Goal: Transaction & Acquisition: Purchase product/service

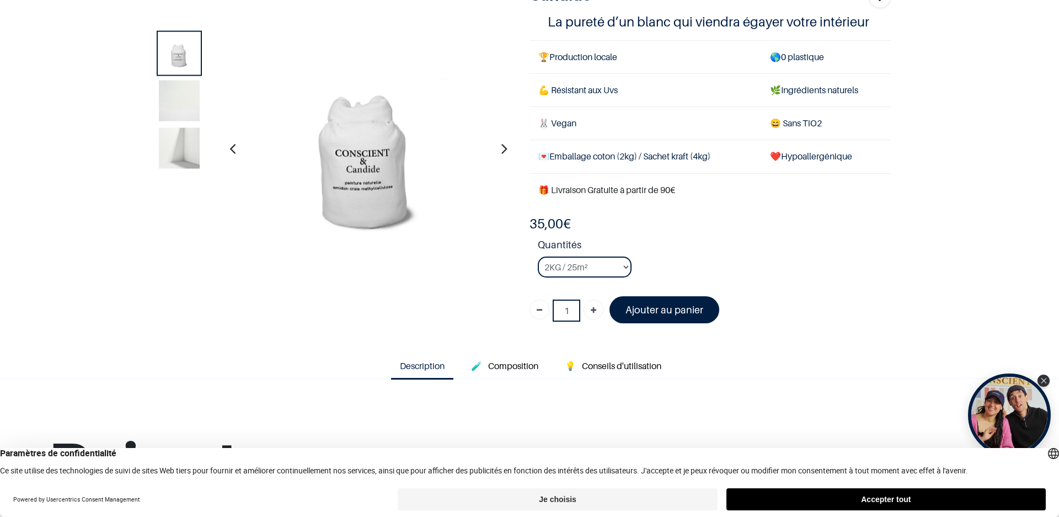
scroll to position [110, 0]
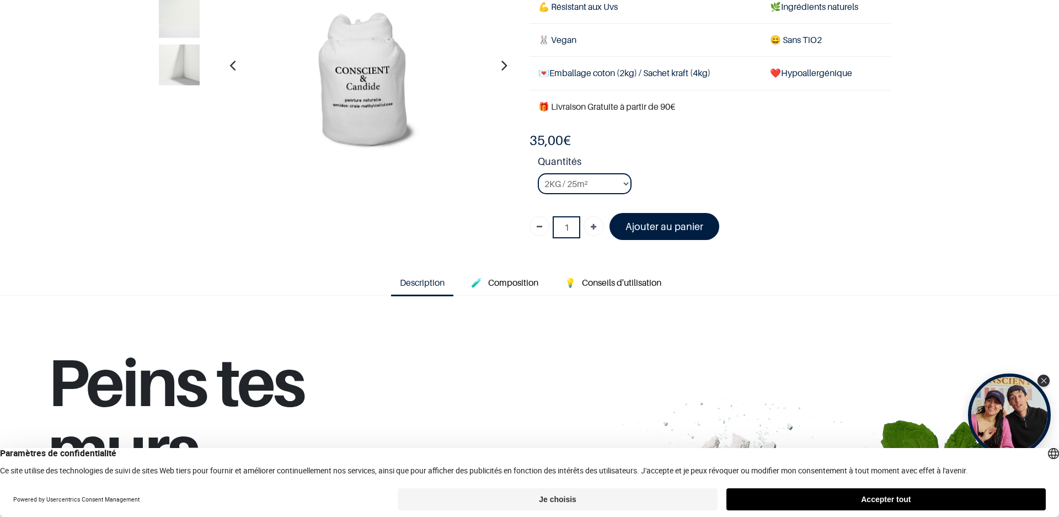
click at [882, 502] on button "Accepter tout" at bounding box center [886, 499] width 319 height 22
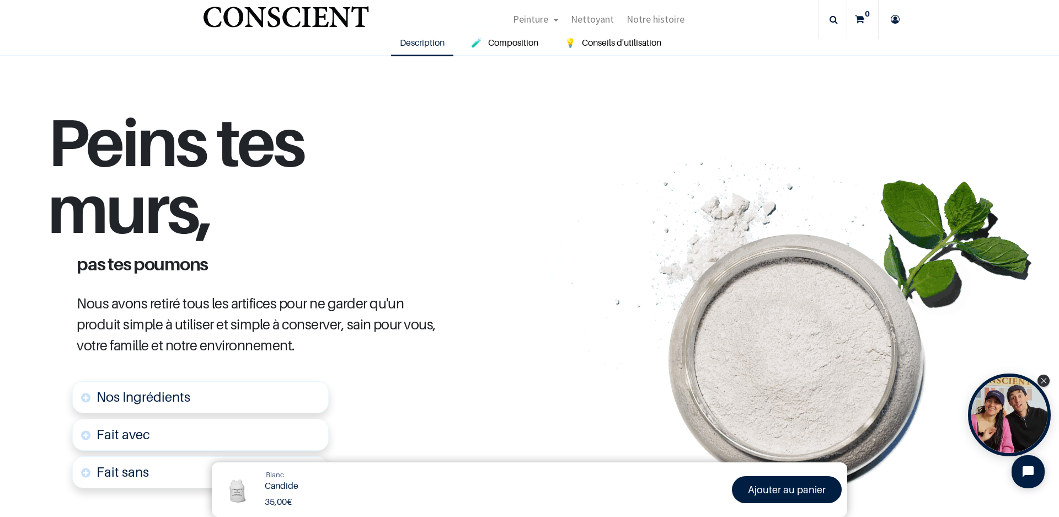
scroll to position [441, 0]
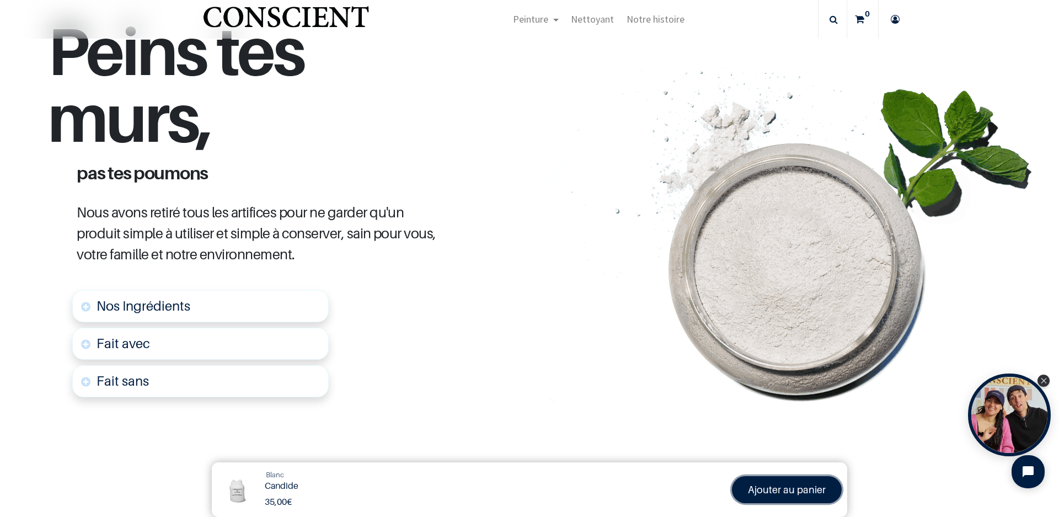
click at [803, 491] on font "Ajouter au panier" at bounding box center [787, 490] width 78 height 12
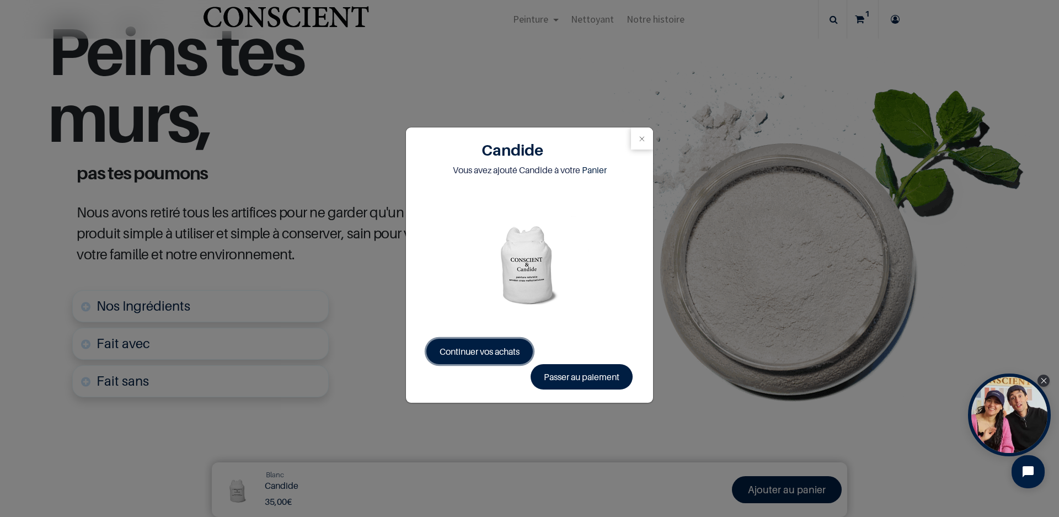
click at [484, 348] on span "Continuer vos achats" at bounding box center [480, 351] width 80 height 11
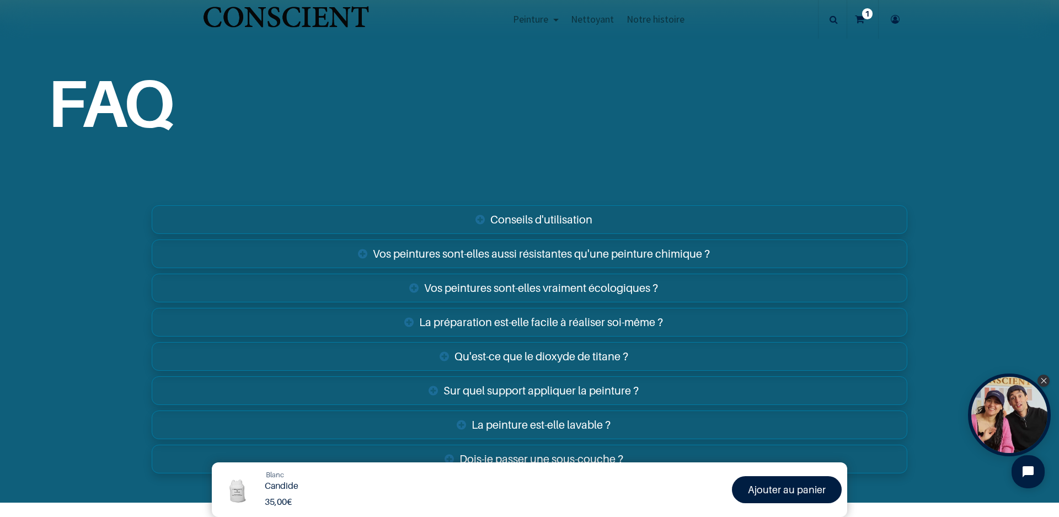
scroll to position [1932, 0]
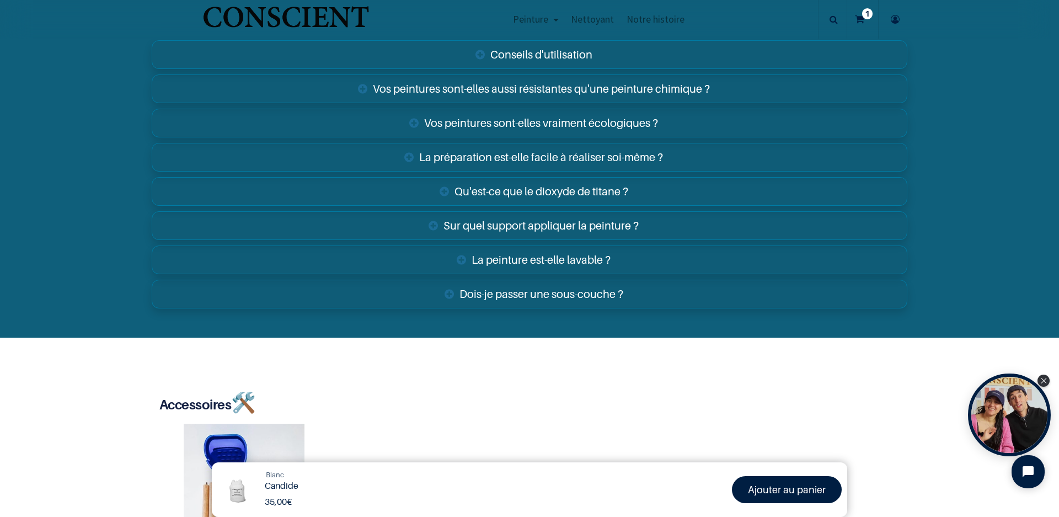
click at [572, 262] on link "La peinture est-elle lavable ?" at bounding box center [530, 260] width 756 height 29
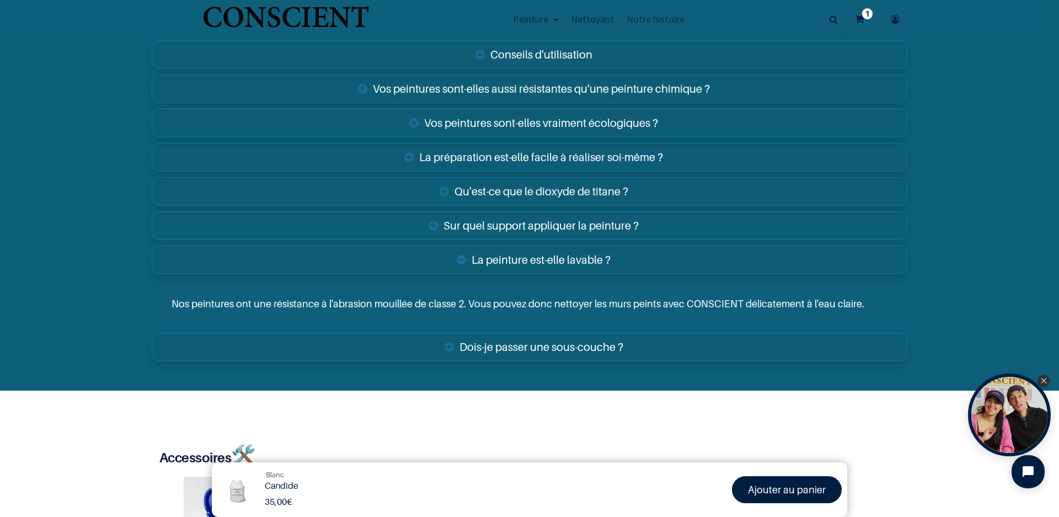
click at [542, 351] on link "Dois-je passer une sous-couche ?" at bounding box center [530, 347] width 756 height 29
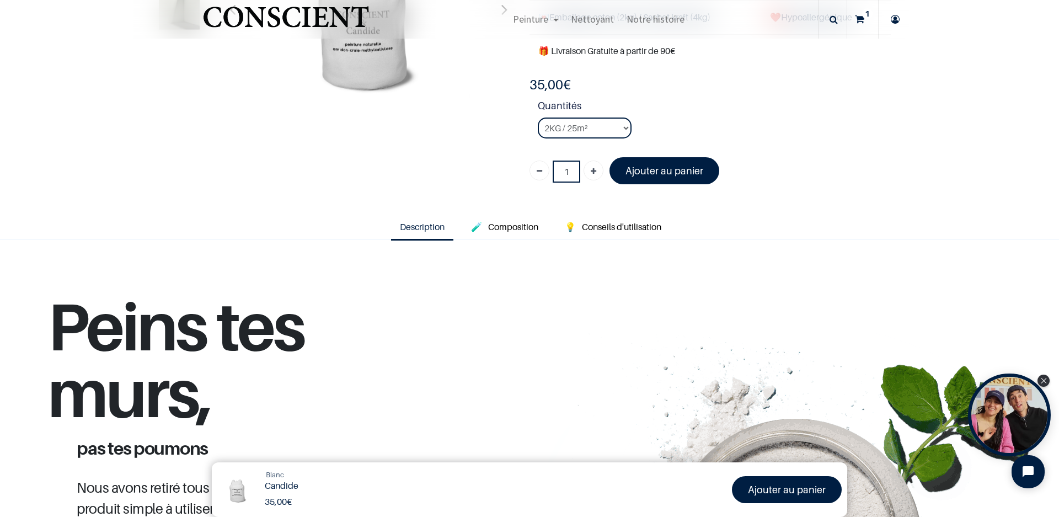
scroll to position [5, 0]
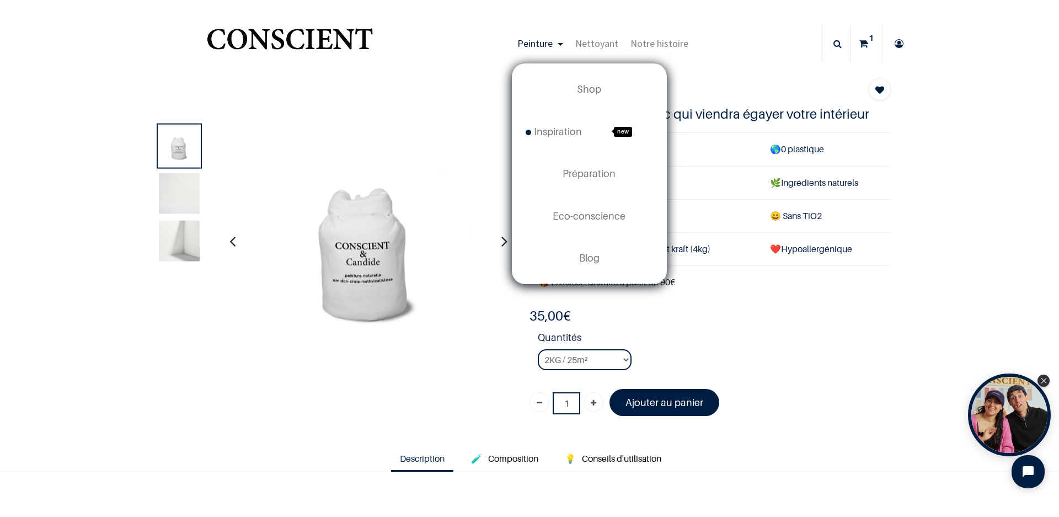
click at [558, 41] on link "Peinture" at bounding box center [541, 43] width 58 height 39
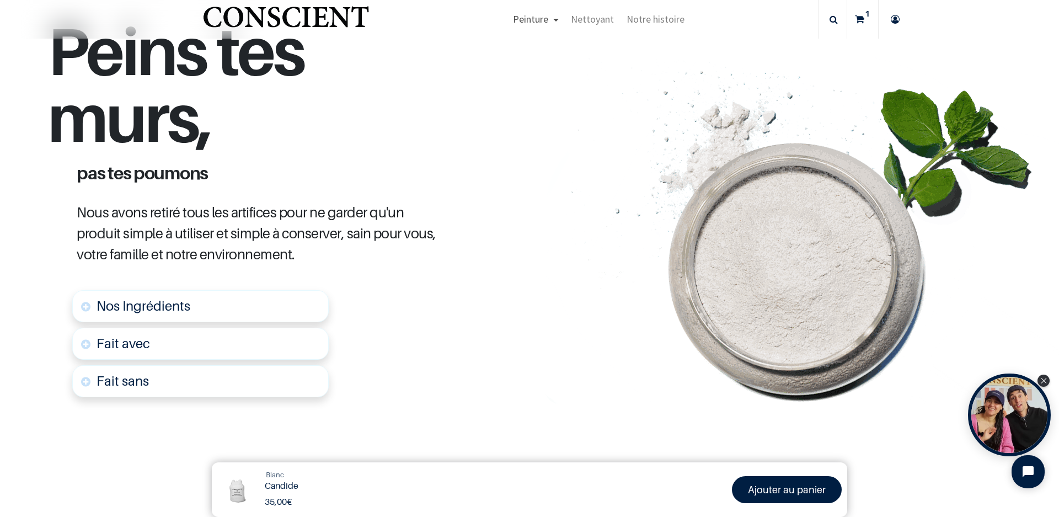
scroll to position [110, 0]
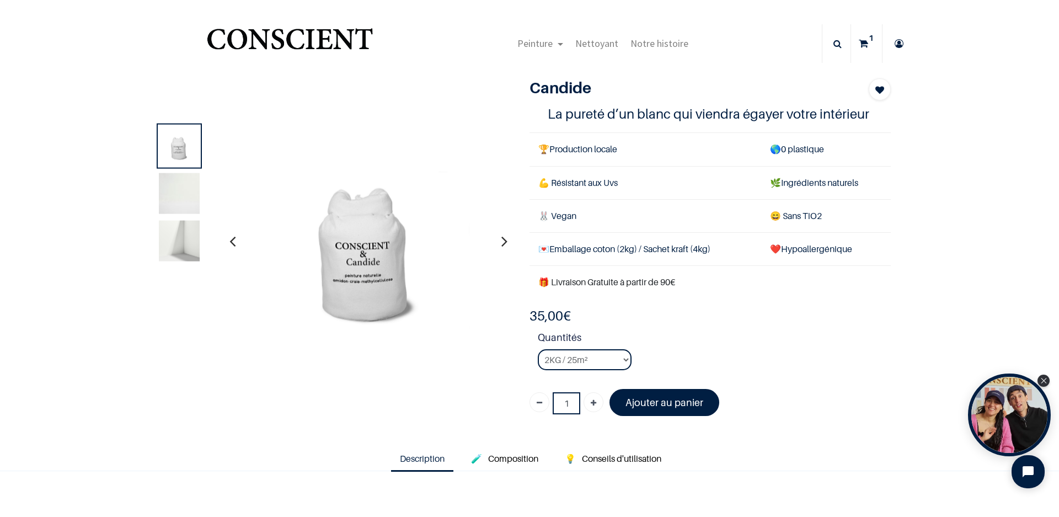
click at [230, 241] on icon "button" at bounding box center [233, 241] width 6 height 30
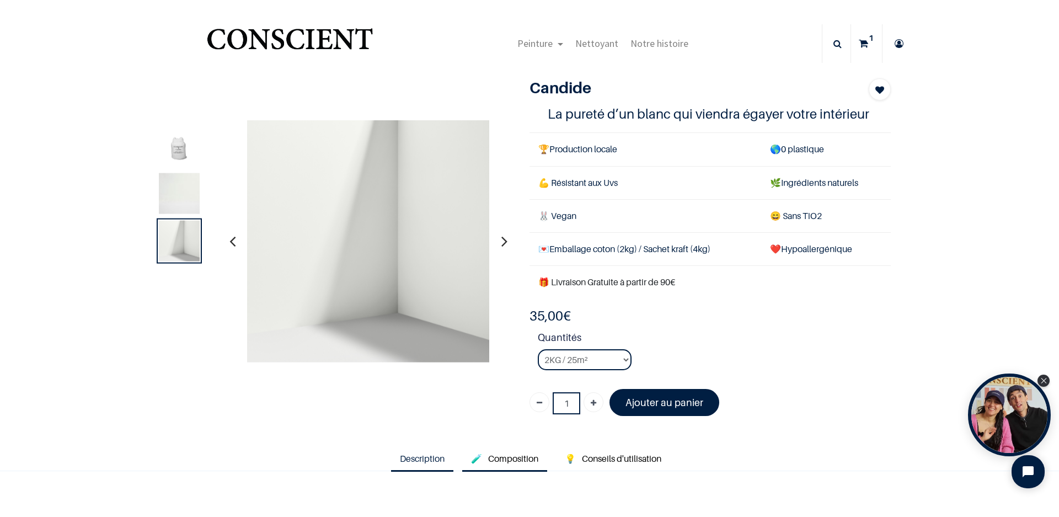
click at [514, 459] on span "Composition" at bounding box center [513, 458] width 50 height 11
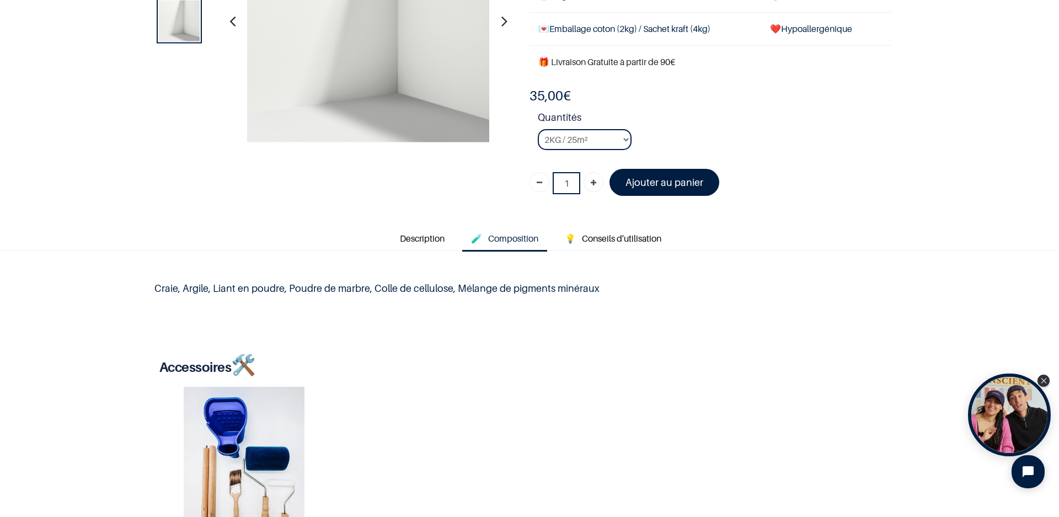
scroll to position [221, 0]
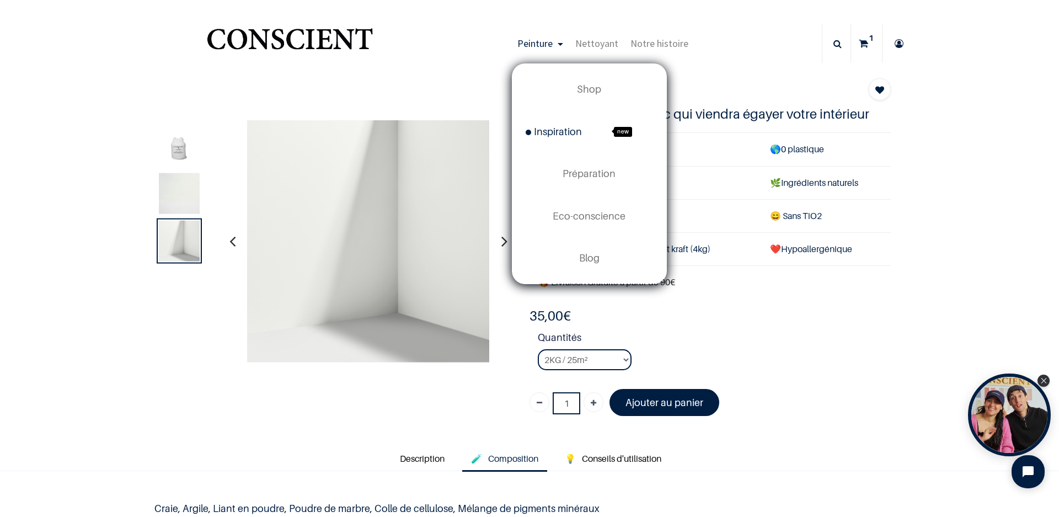
click at [547, 134] on span "Inspiration" at bounding box center [554, 132] width 56 height 12
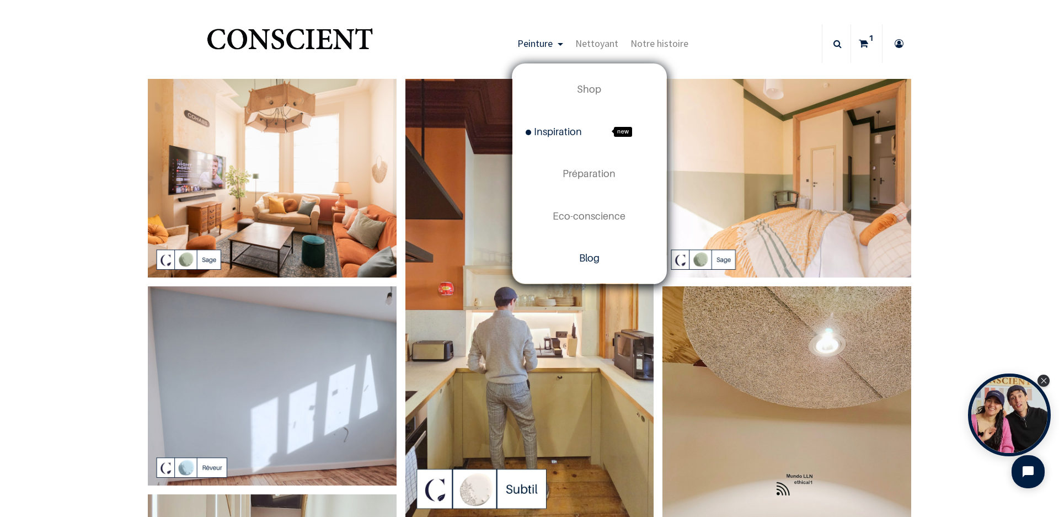
click at [584, 258] on span "Blog" at bounding box center [589, 258] width 20 height 12
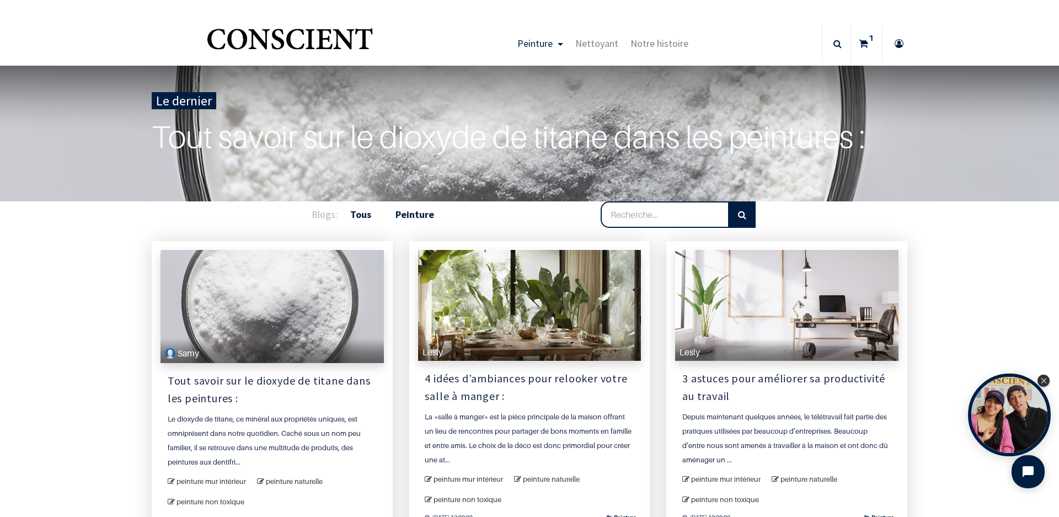
click at [412, 214] on b "Peinture" at bounding box center [415, 214] width 39 height 13
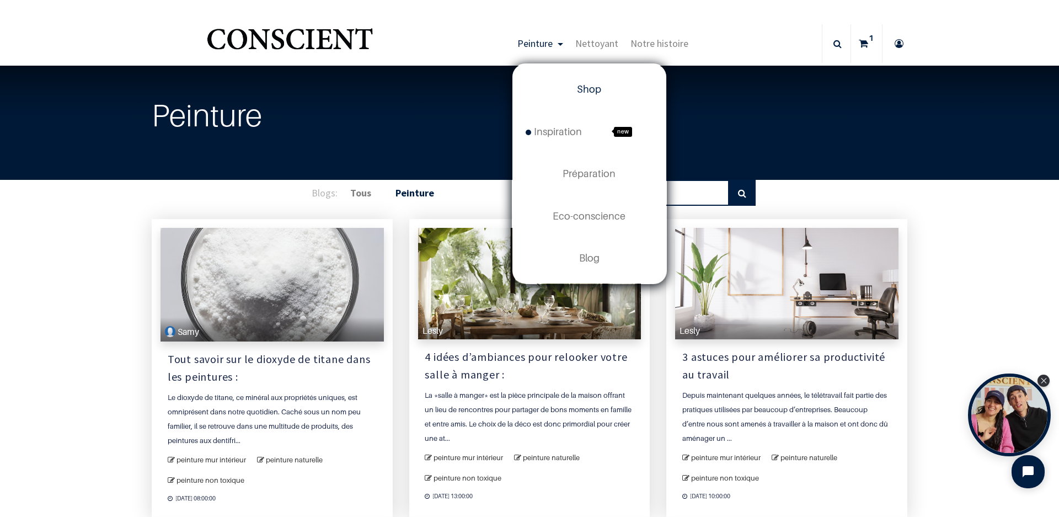
click at [583, 90] on span "Shop" at bounding box center [589, 89] width 24 height 12
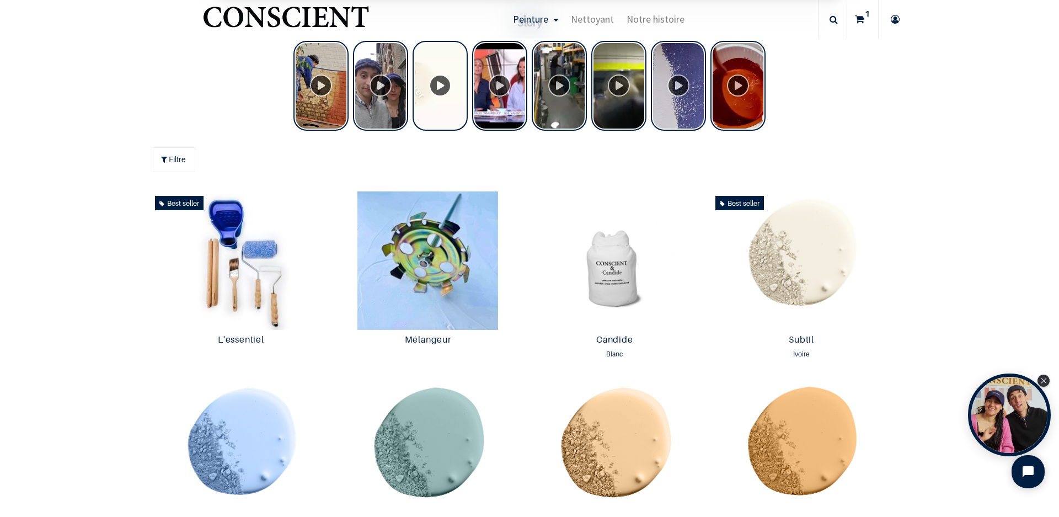
scroll to position [497, 0]
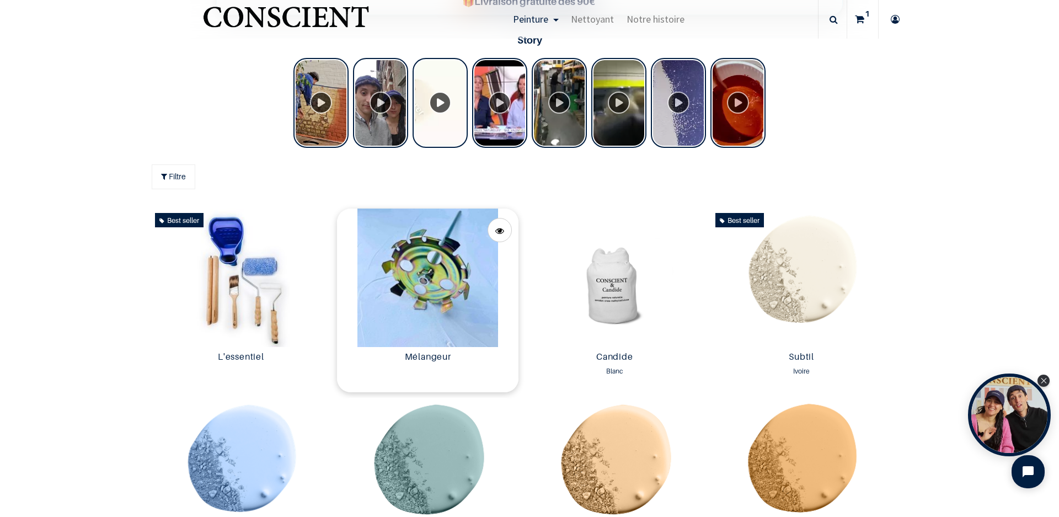
click at [419, 277] on img at bounding box center [428, 278] width 182 height 138
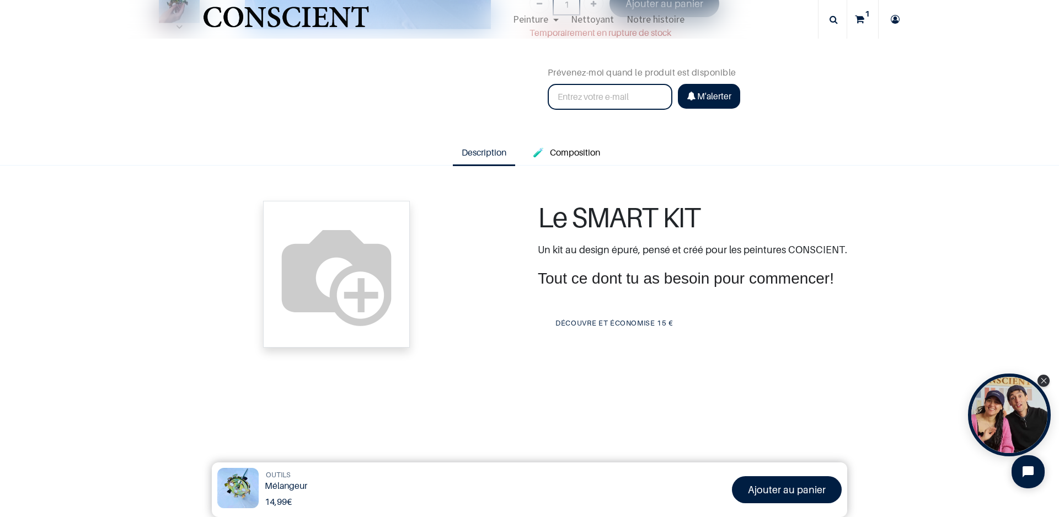
scroll to position [331, 0]
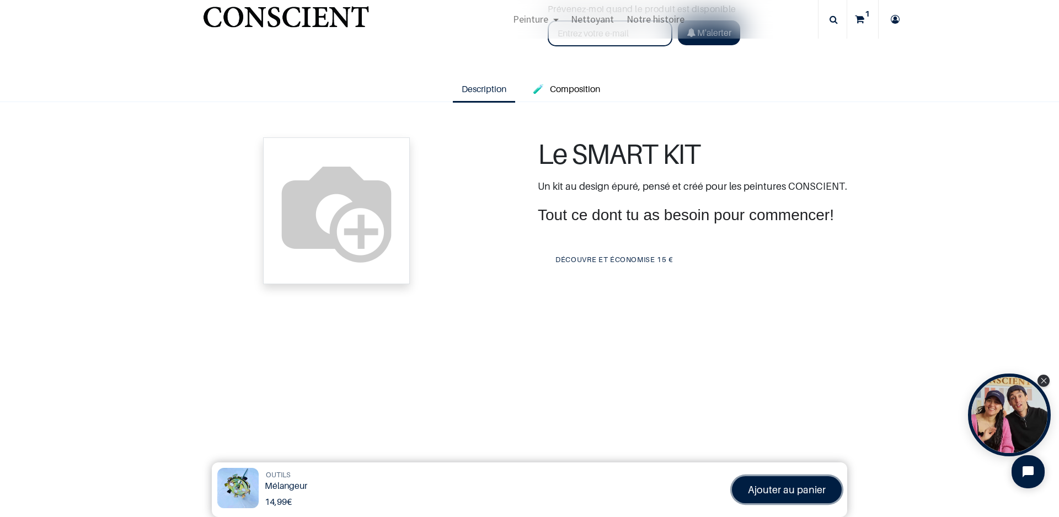
click at [774, 489] on font "Ajouter au panier" at bounding box center [787, 490] width 78 height 12
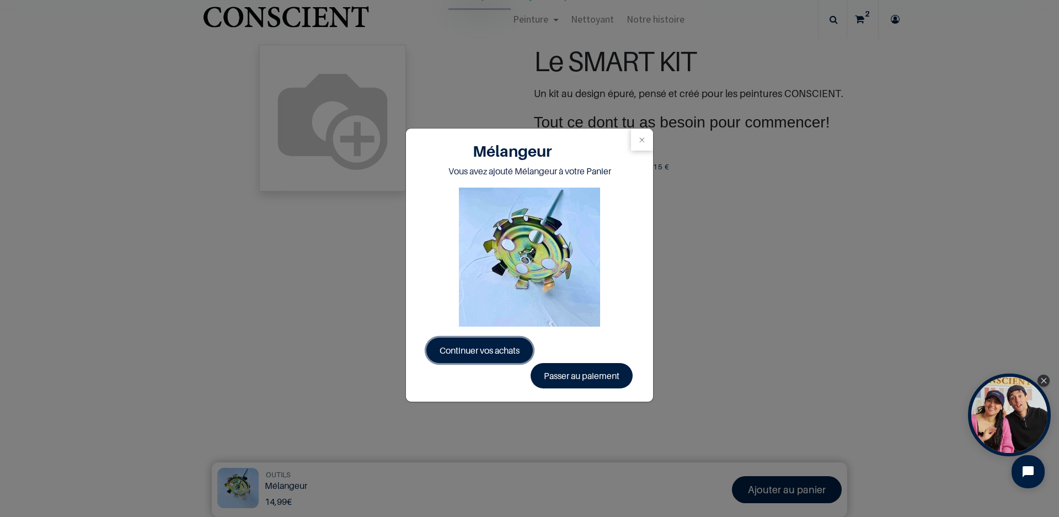
click at [460, 356] on link "Continuer vos achats" at bounding box center [480, 350] width 106 height 25
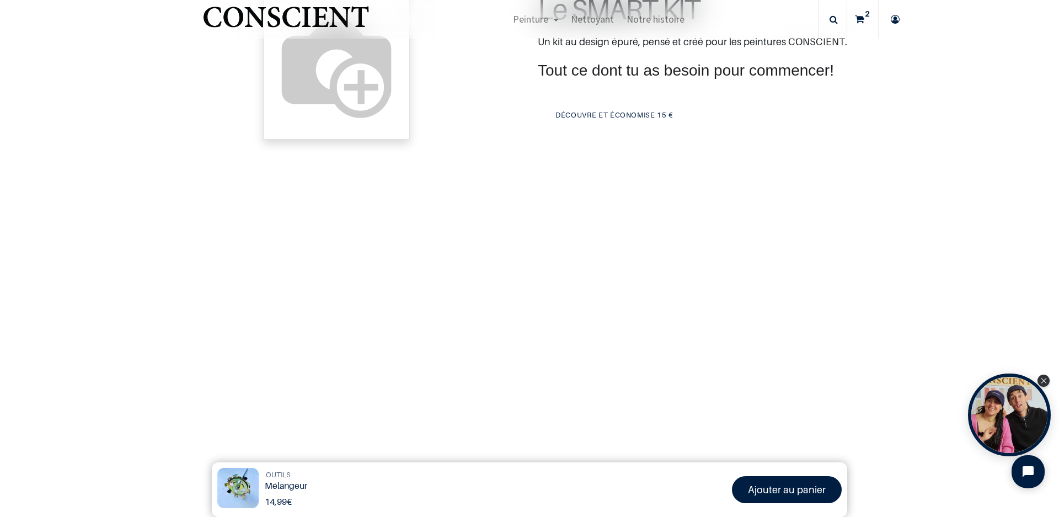
scroll to position [386, 0]
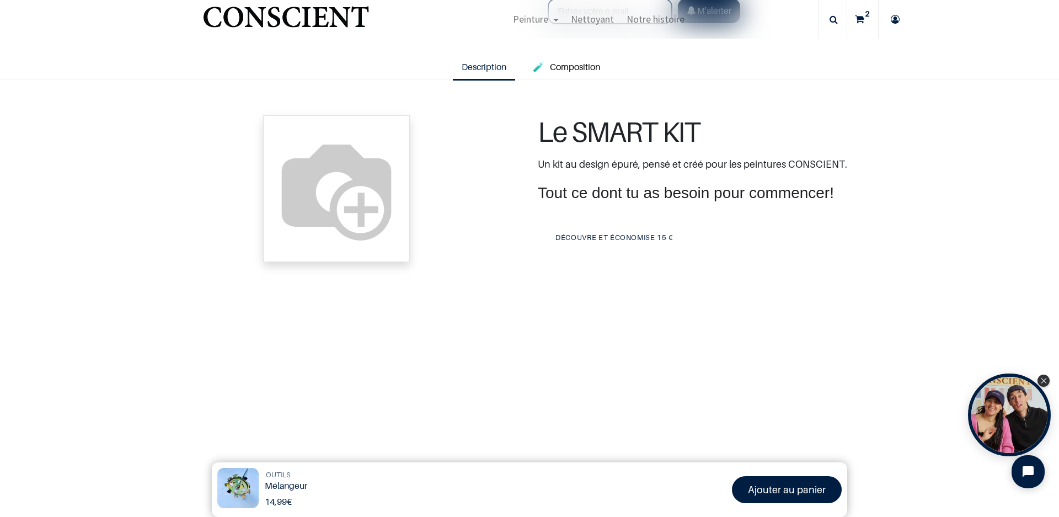
scroll to position [331, 0]
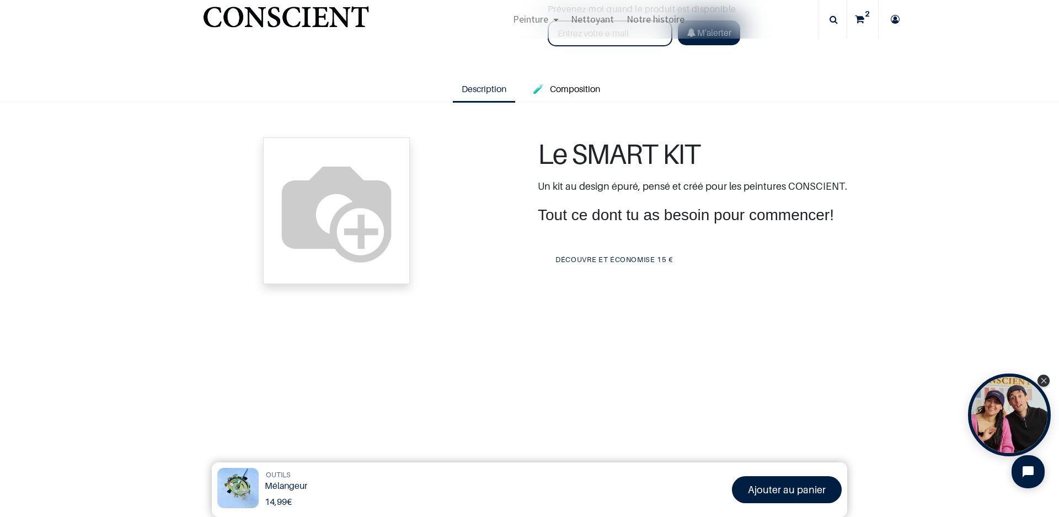
click at [410, 267] on img at bounding box center [336, 210] width 147 height 147
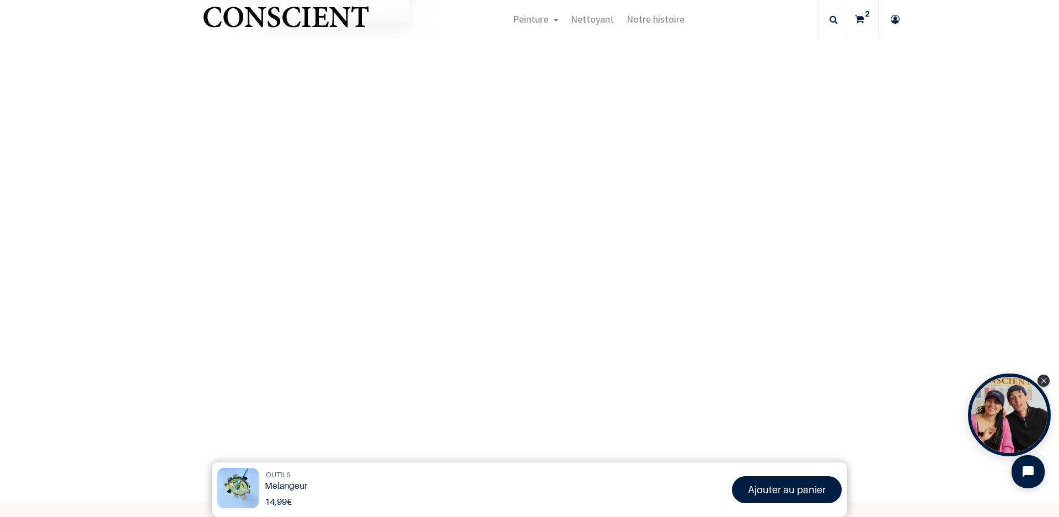
scroll to position [607, 0]
click at [807, 494] on font "Ajouter au panier" at bounding box center [787, 490] width 78 height 12
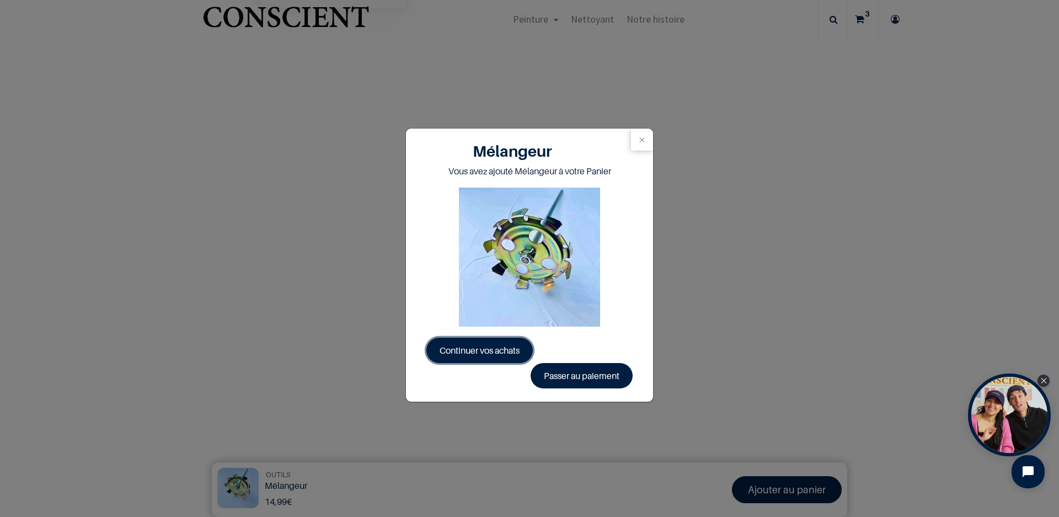
click at [473, 350] on span "Continuer vos achats" at bounding box center [480, 350] width 80 height 11
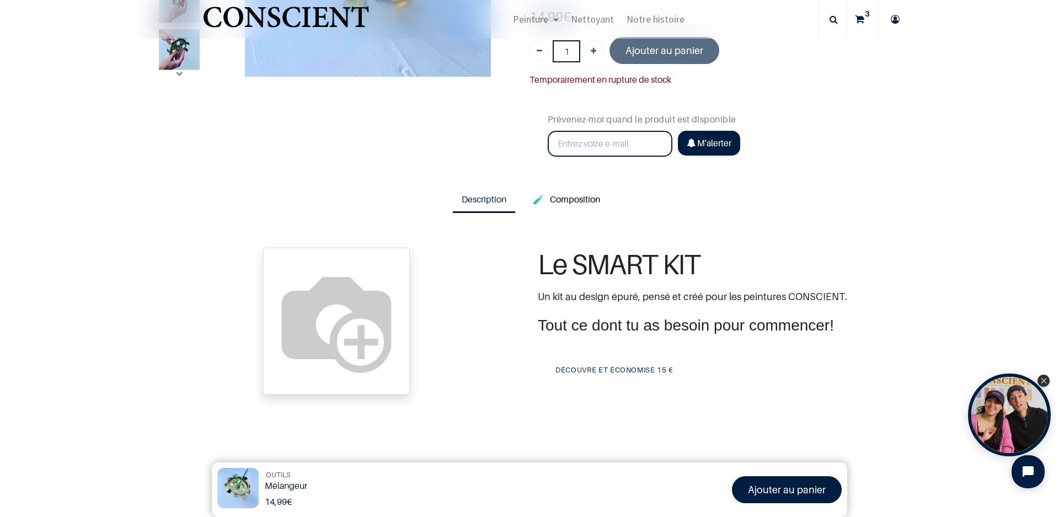
scroll to position [173, 0]
